Goal: Task Accomplishment & Management: Manage account settings

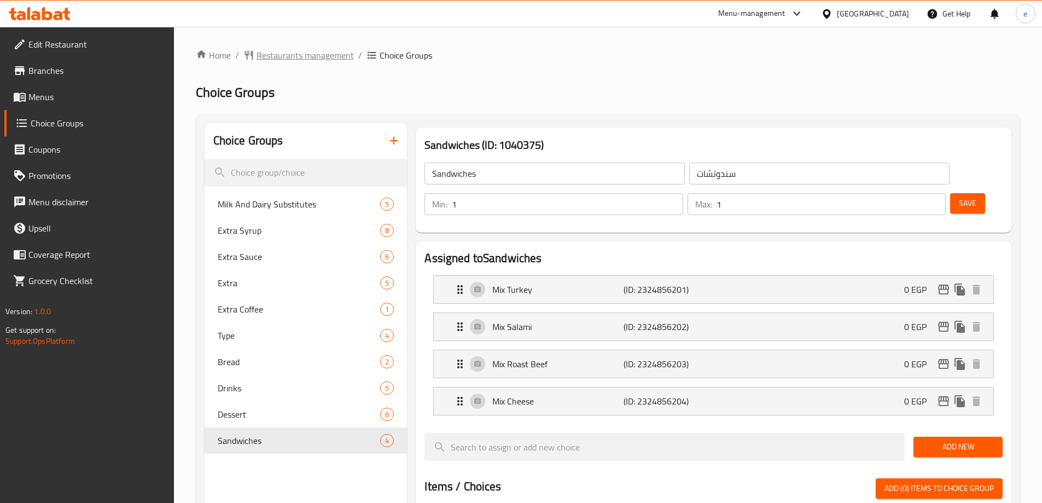
click at [277, 57] on span "Restaurants management" at bounding box center [305, 55] width 97 height 13
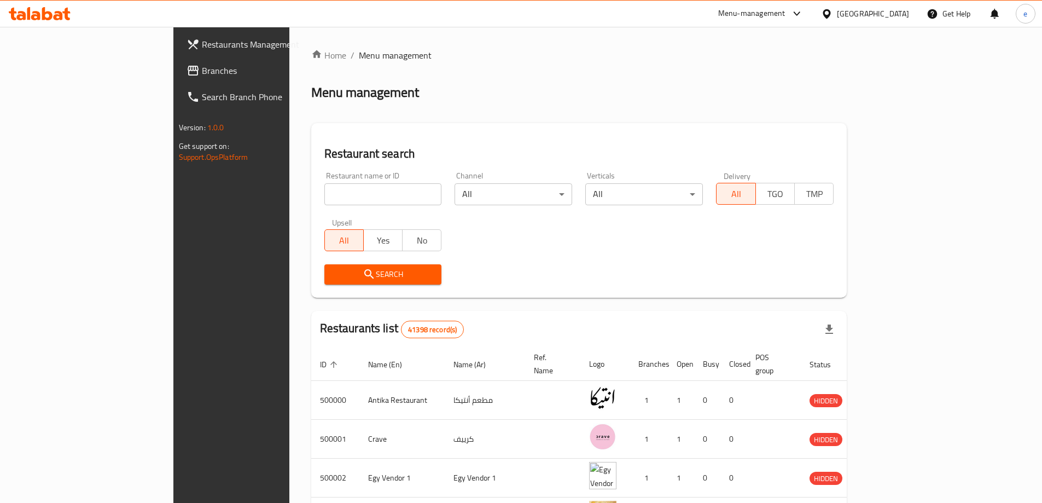
click at [188, 69] on icon at bounding box center [193, 71] width 11 height 10
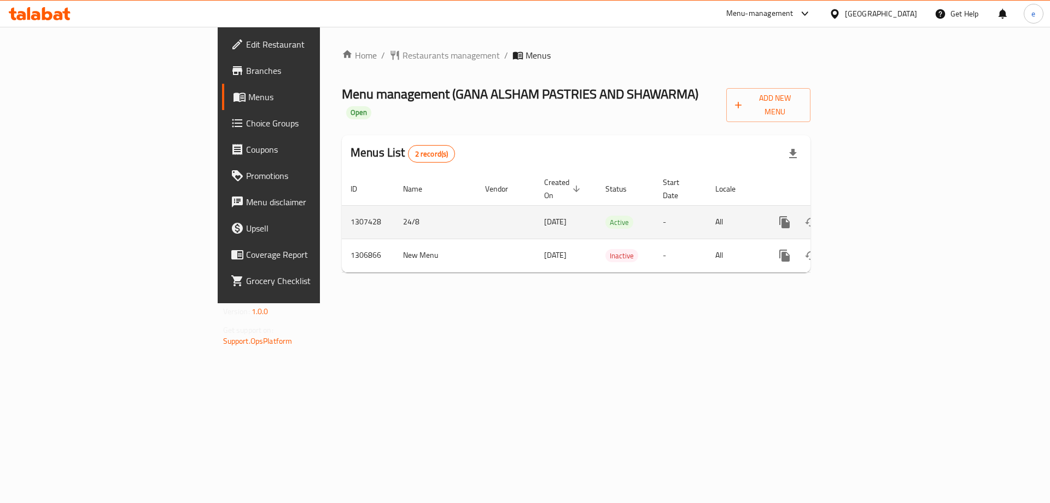
click at [877, 209] on link "enhanced table" at bounding box center [864, 222] width 26 height 26
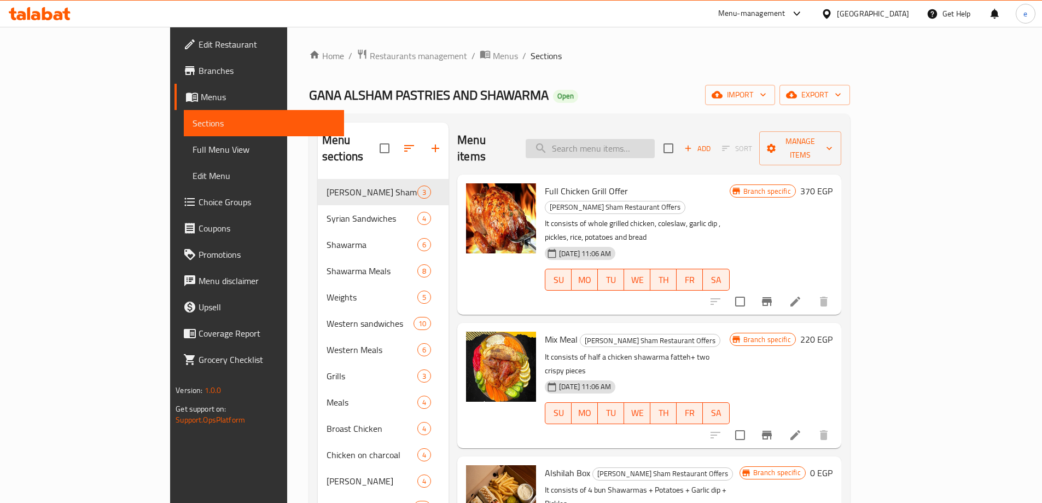
click at [610, 139] on input "search" at bounding box center [590, 148] width 129 height 19
paste input "سندوتش زنجر فراخ"
type input "سندوتش زنجر فراخ"
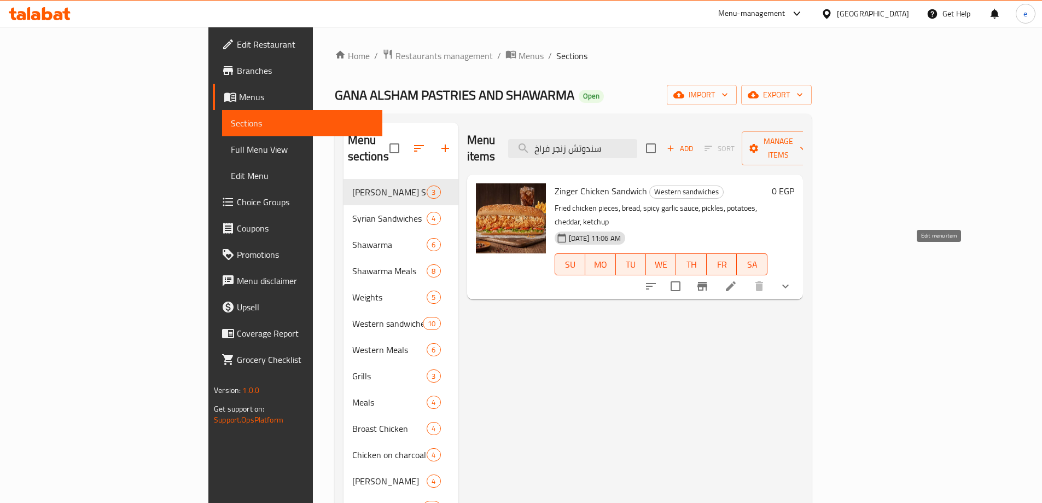
click at [736, 281] on icon at bounding box center [731, 286] width 10 height 10
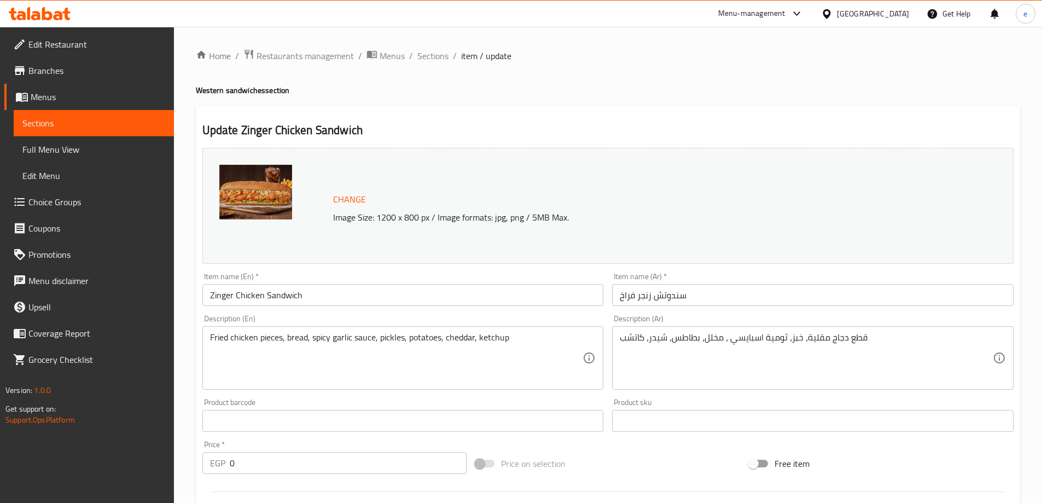
click at [51, 119] on span "Sections" at bounding box center [93, 123] width 143 height 13
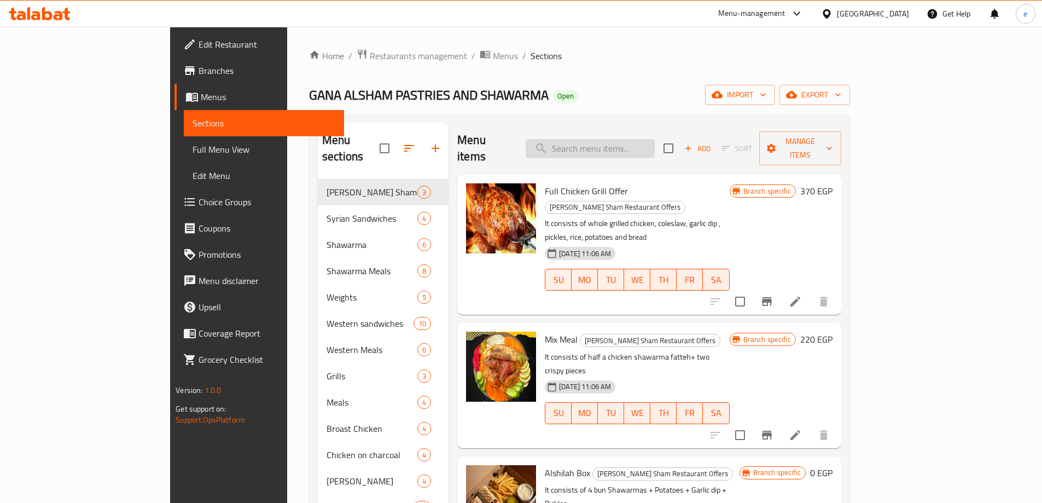
click at [611, 139] on input "search" at bounding box center [590, 148] width 129 height 19
paste input "سندوتش [PERSON_NAME]"
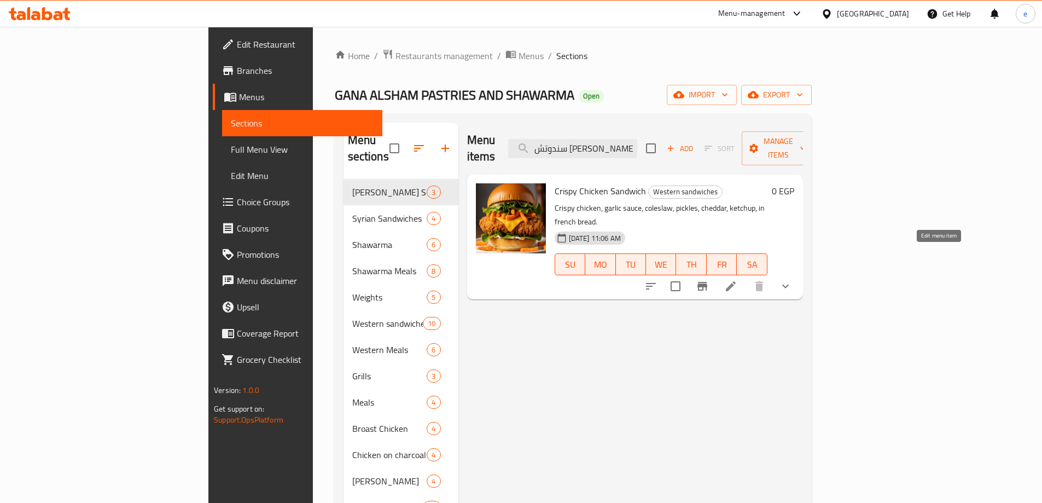
type input "سندوتش [PERSON_NAME]"
click at [737, 279] on icon at bounding box center [730, 285] width 13 height 13
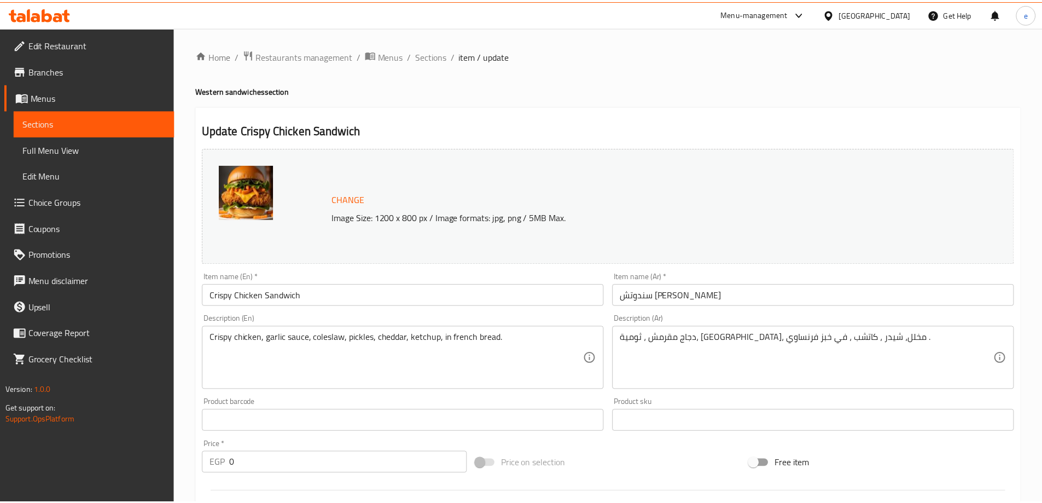
scroll to position [311, 0]
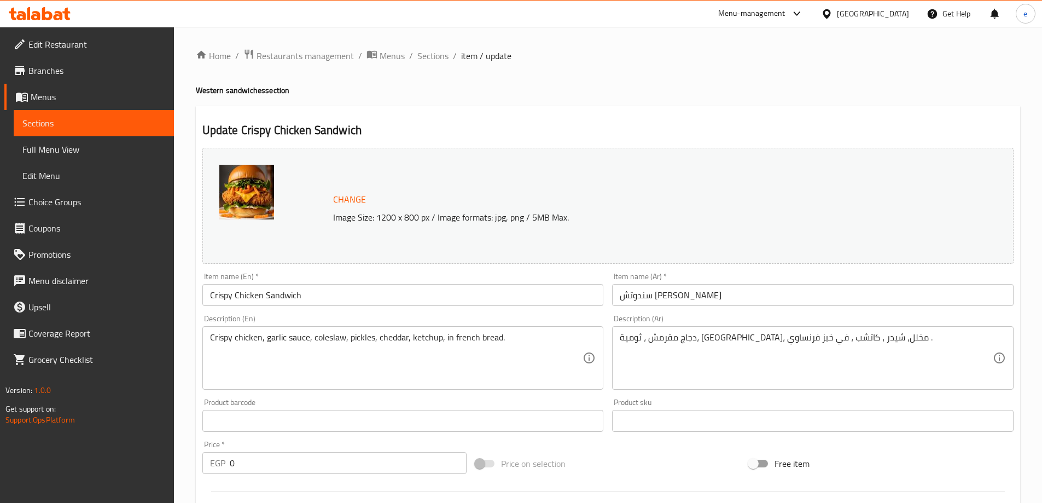
click at [521, 130] on h2 "Update Crispy Chicken Sandwich" at bounding box center [607, 130] width 811 height 16
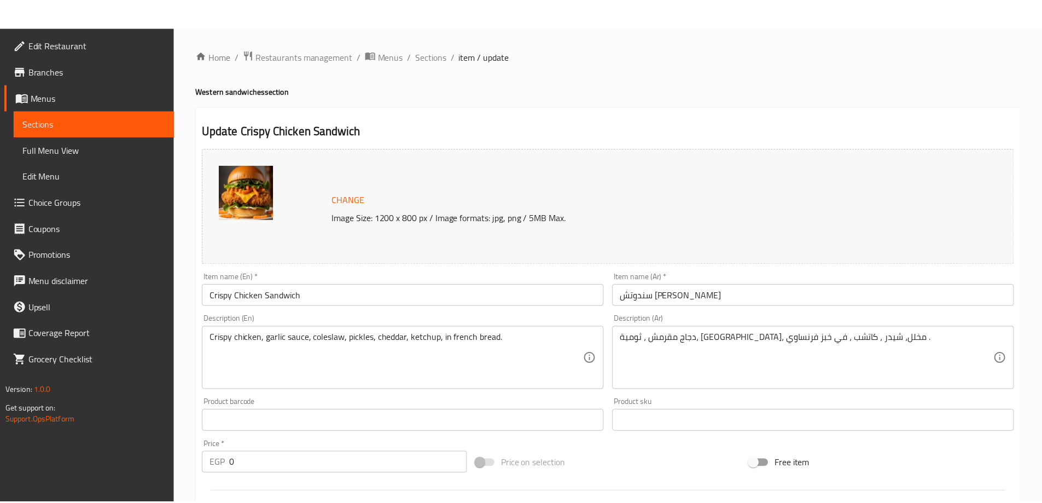
scroll to position [374, 0]
